Goal: Task Accomplishment & Management: Manage account settings

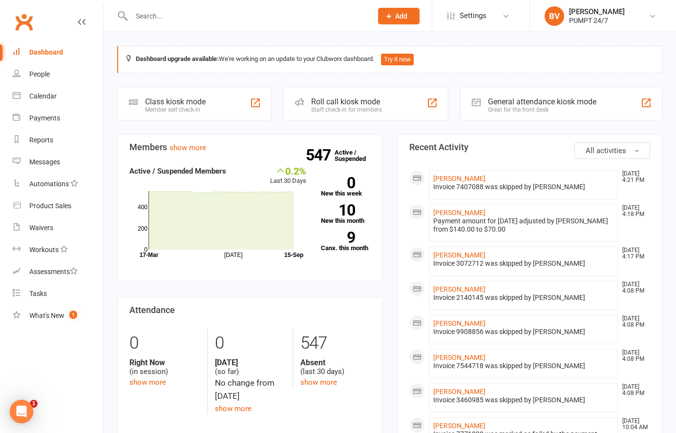
click at [160, 24] on div at bounding box center [241, 16] width 248 height 32
click at [159, 22] on input "text" at bounding box center [246, 16] width 237 height 14
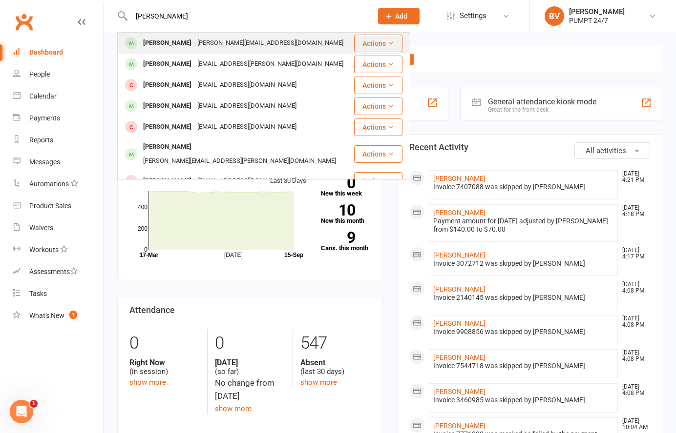
type input "[PERSON_NAME]"
click at [163, 45] on div "[PERSON_NAME]" at bounding box center [167, 43] width 54 height 14
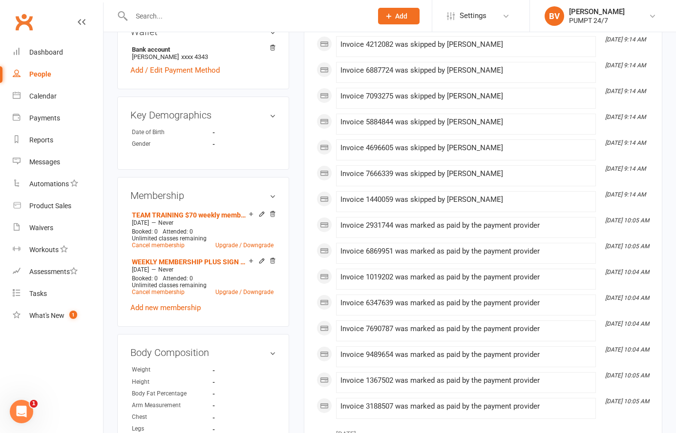
scroll to position [367, 0]
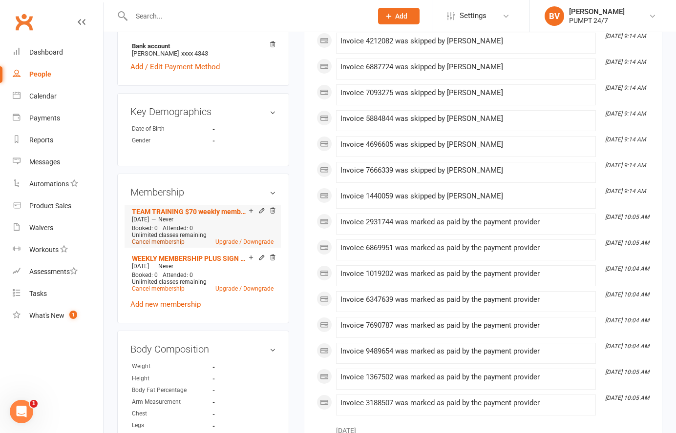
click at [170, 239] on link "Cancel membership" at bounding box center [158, 242] width 53 height 7
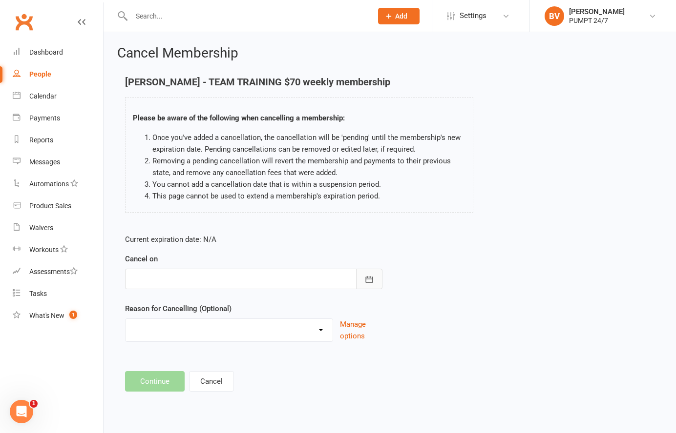
click at [372, 274] on button "button" at bounding box center [369, 279] width 26 height 21
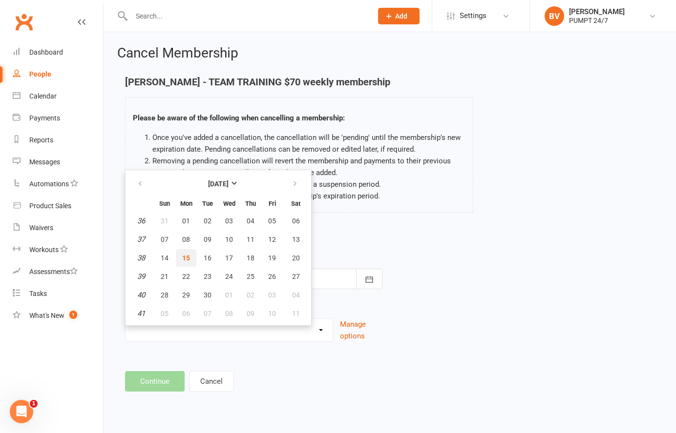
click at [184, 258] on span "15" at bounding box center [186, 258] width 8 height 8
type input "[DATE]"
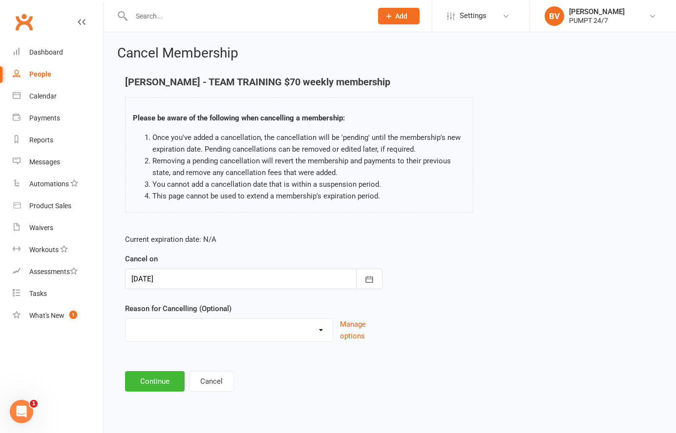
click at [164, 330] on select "Holiday Injury Other reason" at bounding box center [228, 329] width 207 height 20
click at [309, 275] on div at bounding box center [253, 279] width 257 height 21
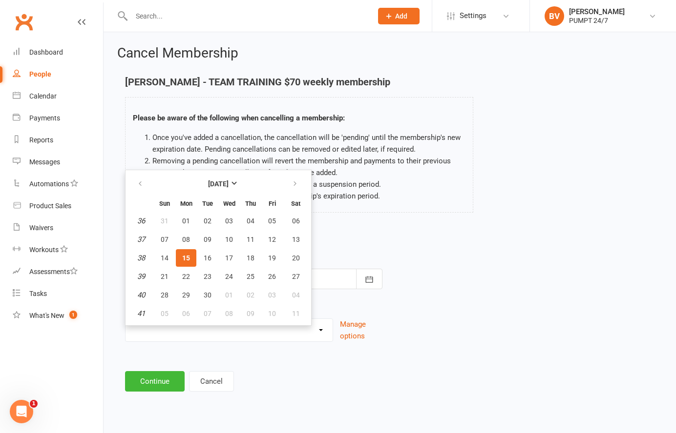
click at [385, 291] on div "Current expiration date: N/A Cancel on [DATE] [DATE] Sun Mon Tue Wed Thu Fri Sa…" at bounding box center [254, 290] width 272 height 129
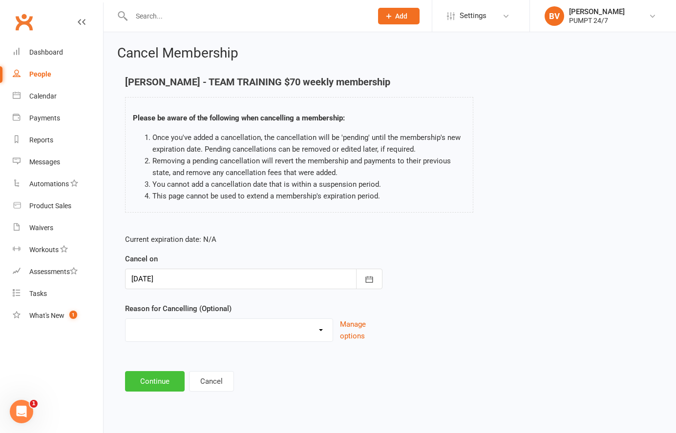
click at [156, 380] on button "Continue" at bounding box center [155, 381] width 60 height 21
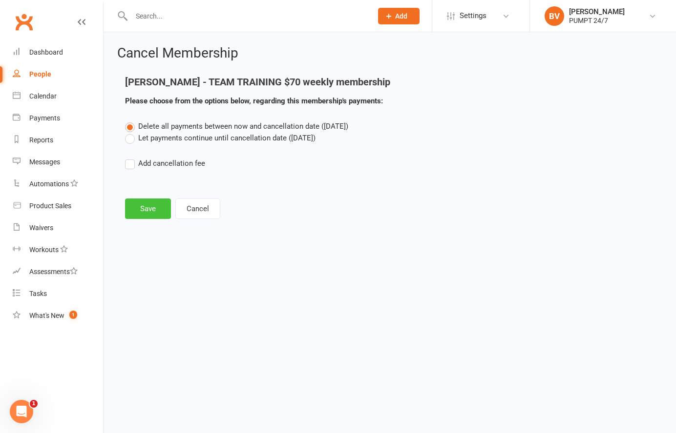
click at [145, 209] on button "Save" at bounding box center [148, 209] width 46 height 21
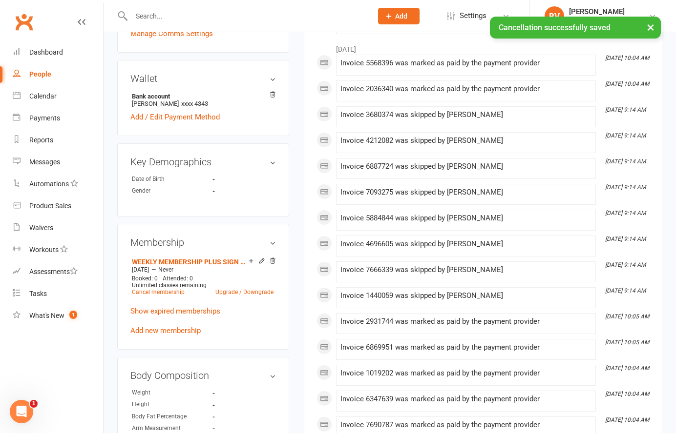
scroll to position [329, 0]
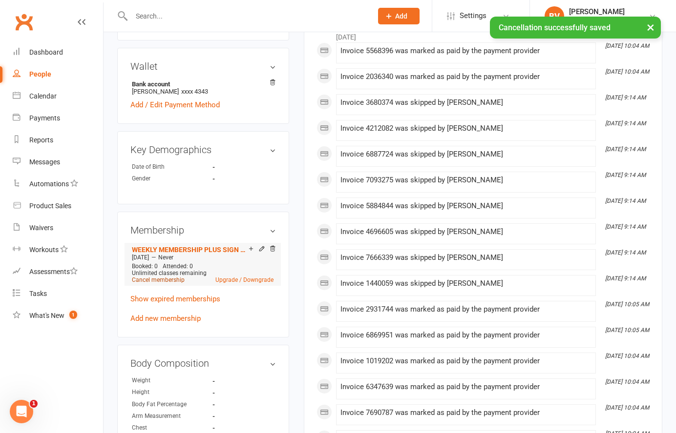
click at [162, 277] on link "Cancel membership" at bounding box center [158, 280] width 53 height 7
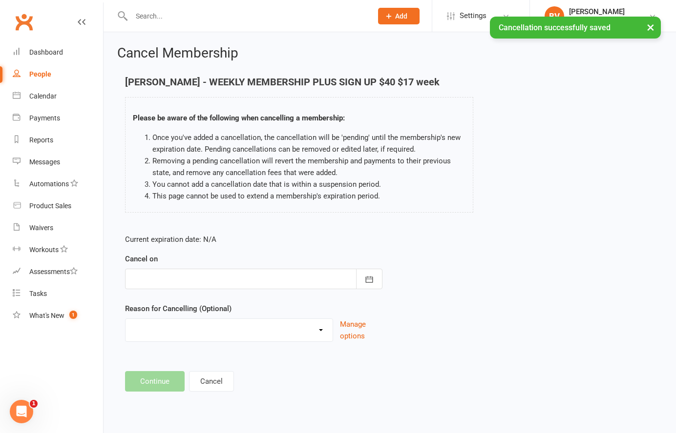
click at [162, 272] on div at bounding box center [253, 279] width 257 height 21
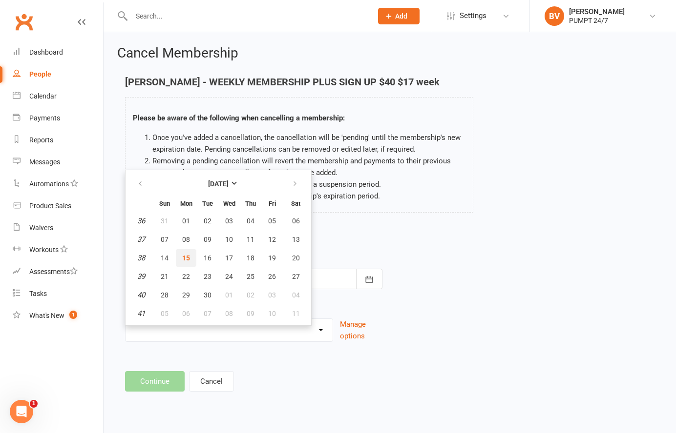
click at [185, 262] on button "15" at bounding box center [186, 258] width 21 height 18
type input "[DATE]"
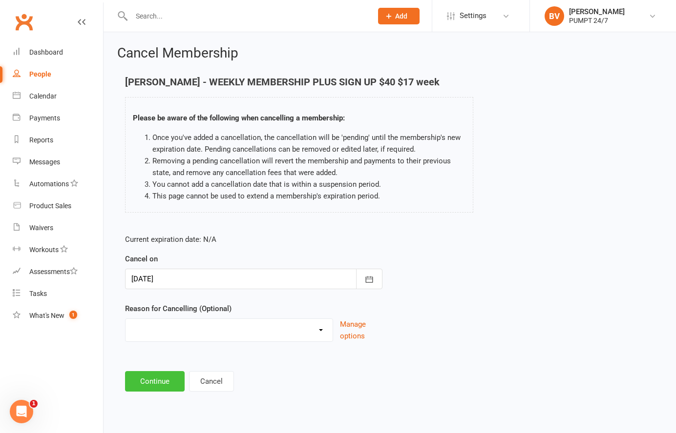
click at [159, 383] on button "Continue" at bounding box center [155, 381] width 60 height 21
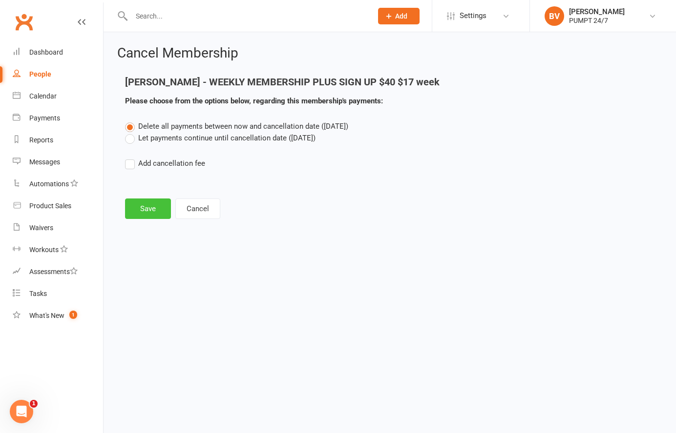
click at [157, 210] on button "Save" at bounding box center [148, 209] width 46 height 21
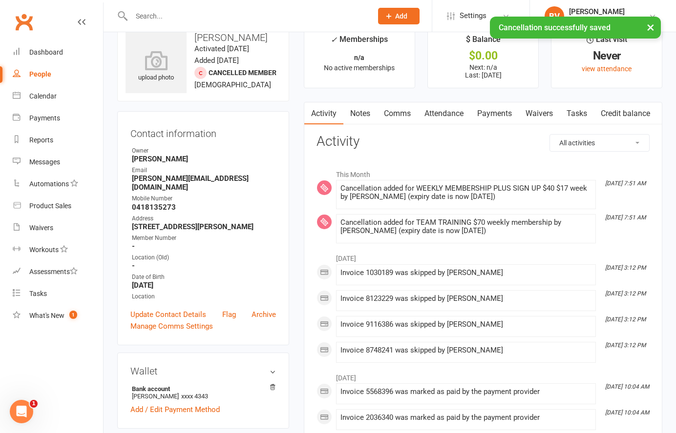
scroll to position [16, 0]
